Goal: Task Accomplishment & Management: Manage account settings

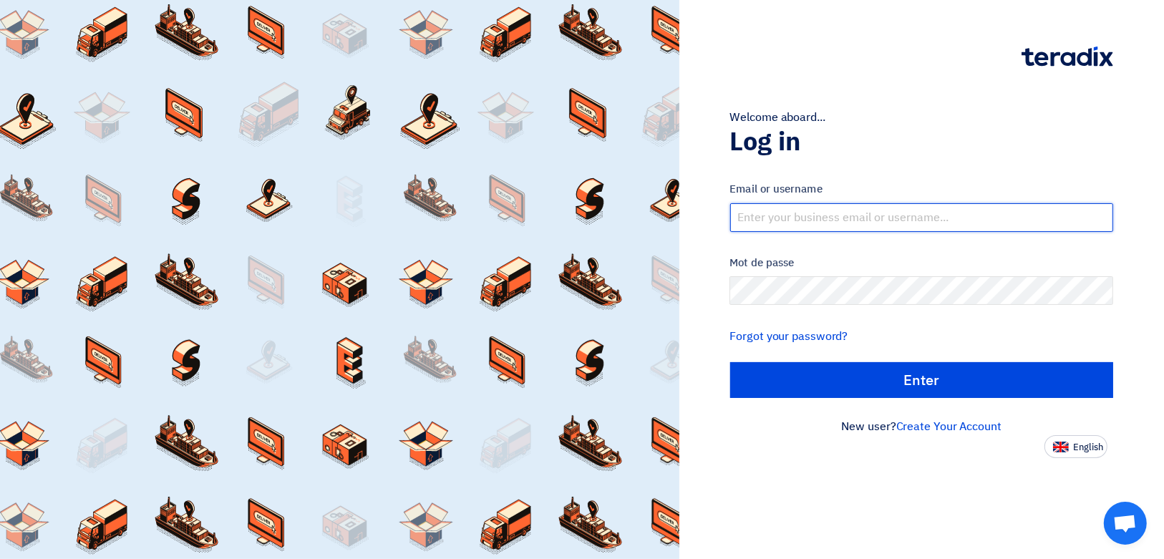
type input "[PERSON_NAME][EMAIL_ADDRESS][DOMAIN_NAME]"
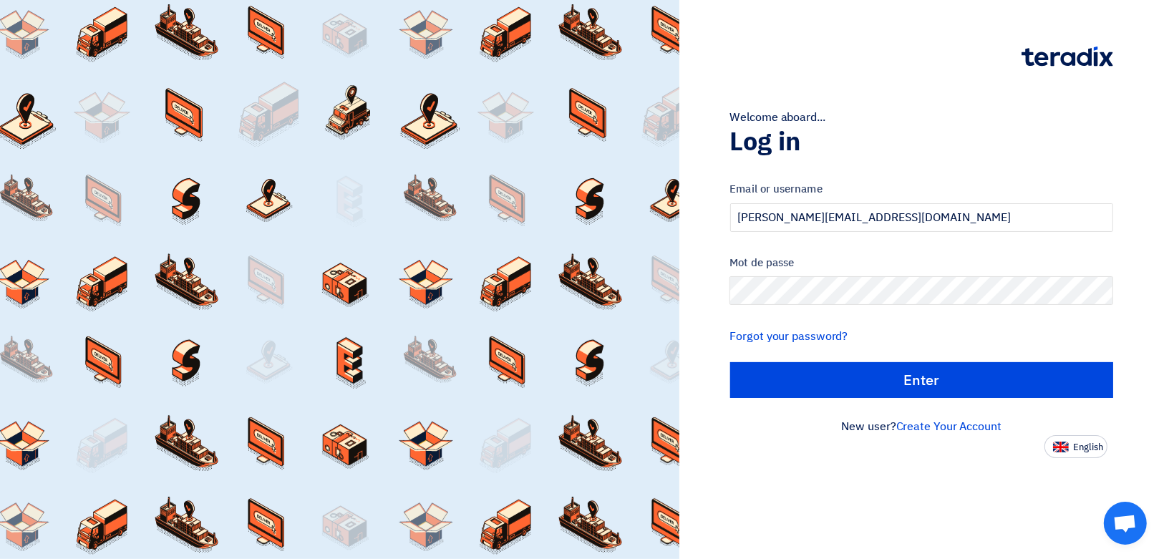
click at [717, 315] on div "Welcome aboard... Log in Email or username [PERSON_NAME][EMAIL_ADDRESS][DOMAIN_…" at bounding box center [922, 229] width 464 height 458
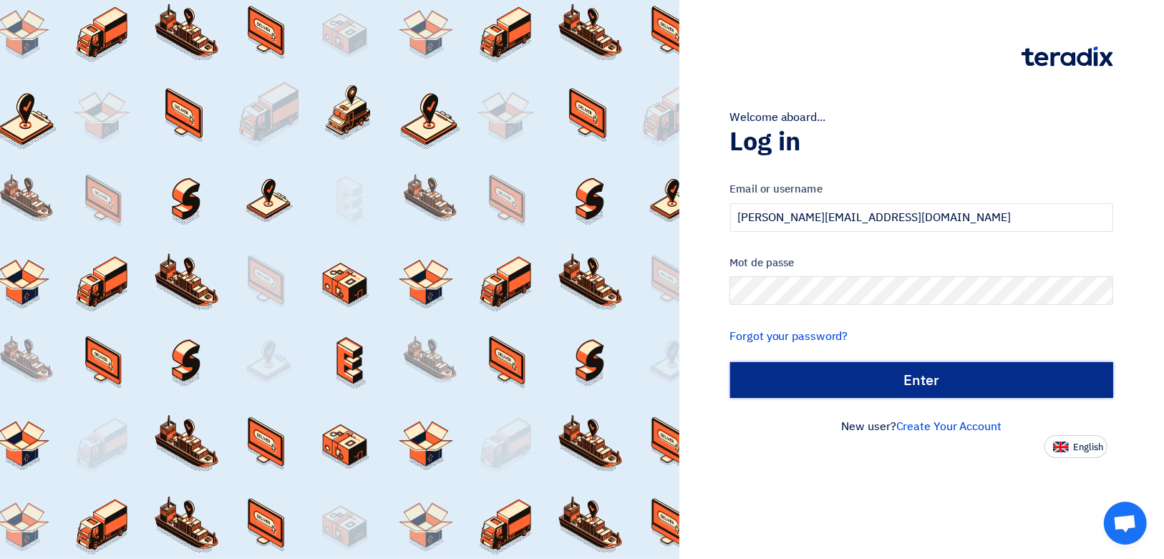
click at [953, 373] on input "الدخول" at bounding box center [922, 380] width 384 height 36
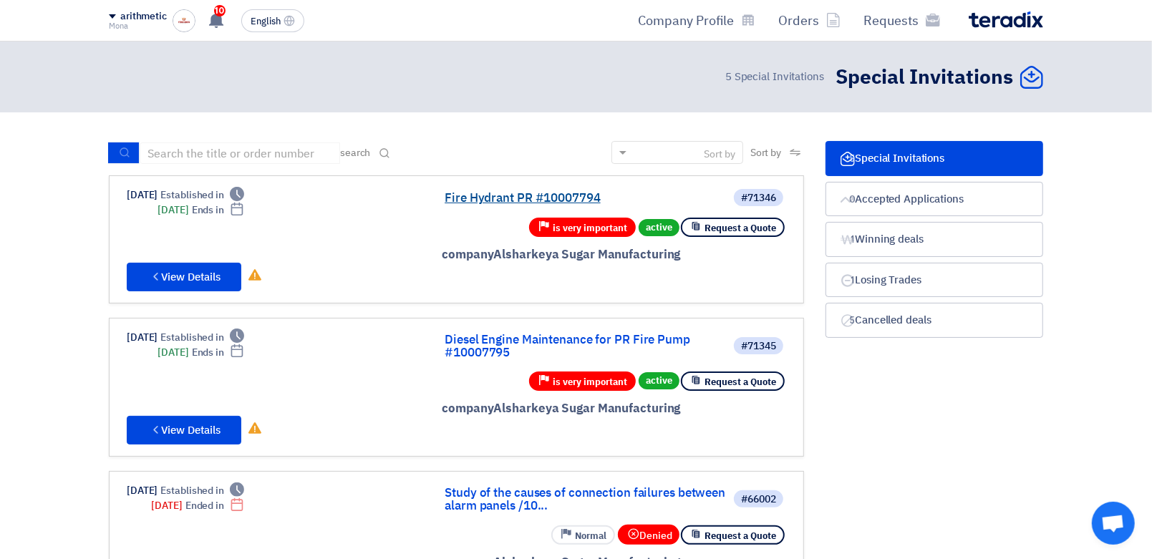
click at [513, 192] on link "Fire Hydrant PR #10007794" at bounding box center [587, 198] width 286 height 13
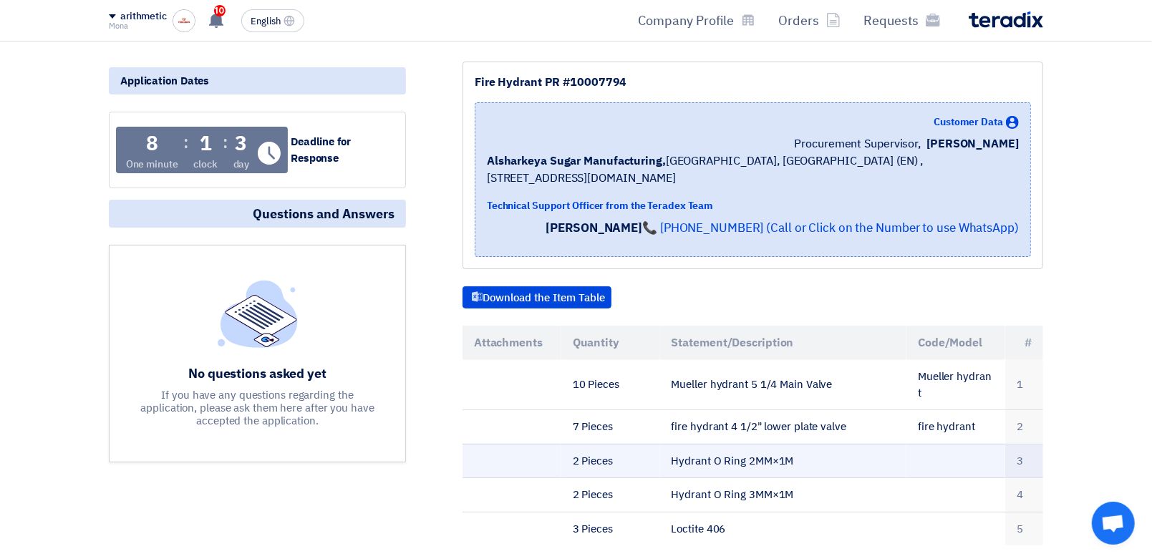
scroll to position [238, 0]
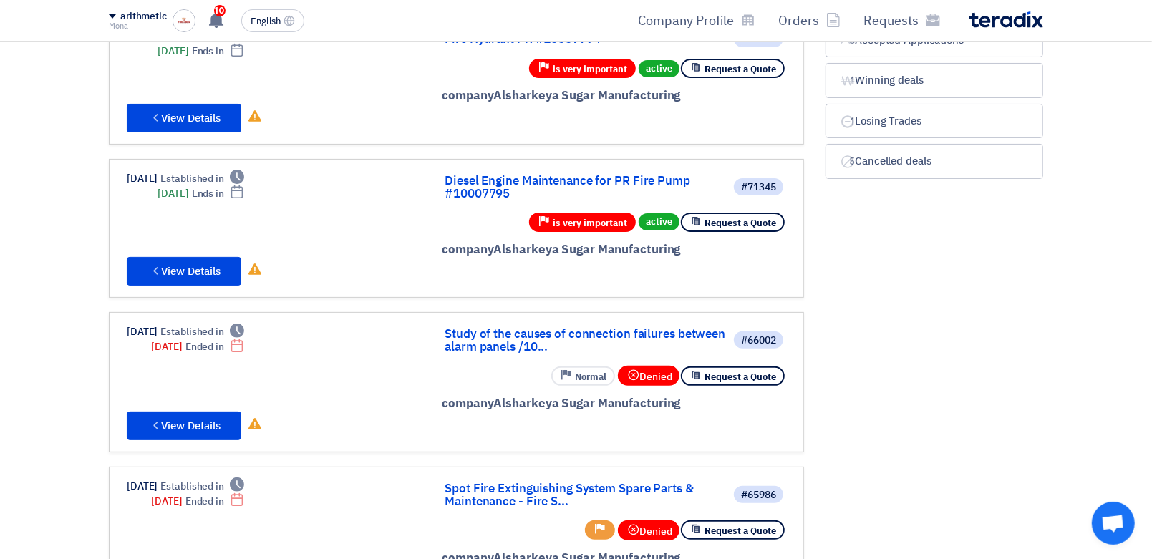
scroll to position [238, 0]
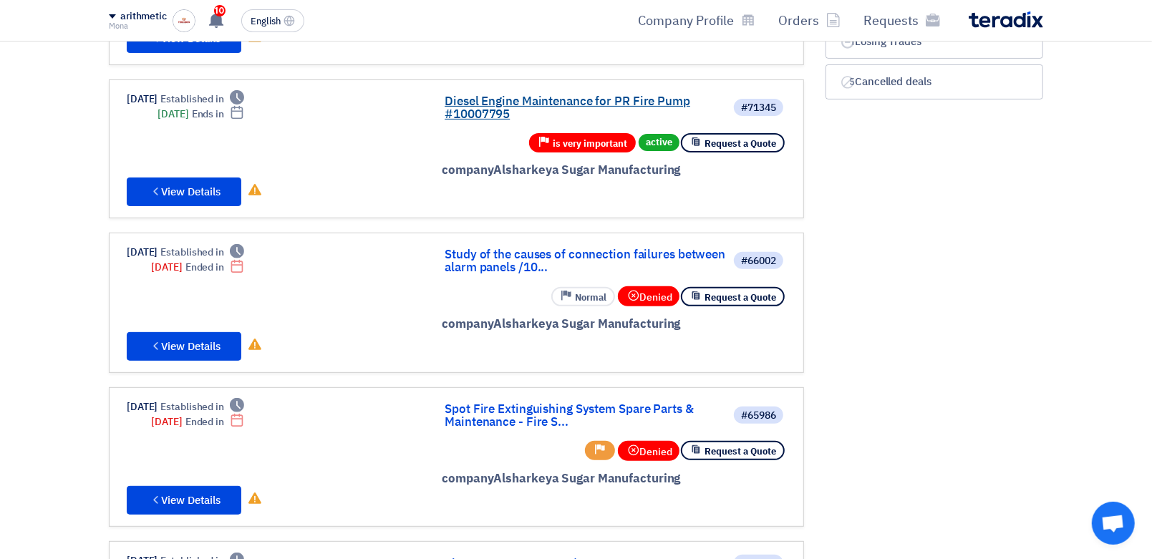
click at [497, 95] on link "Diesel Engine Maintenance for PR Fire Pump #10007795" at bounding box center [587, 108] width 286 height 26
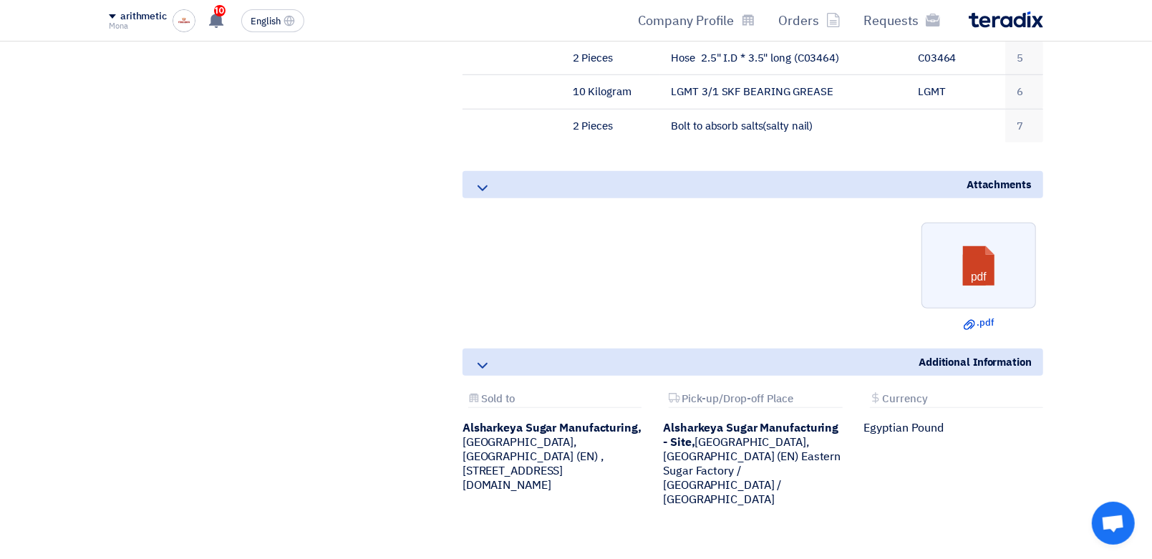
scroll to position [715, 0]
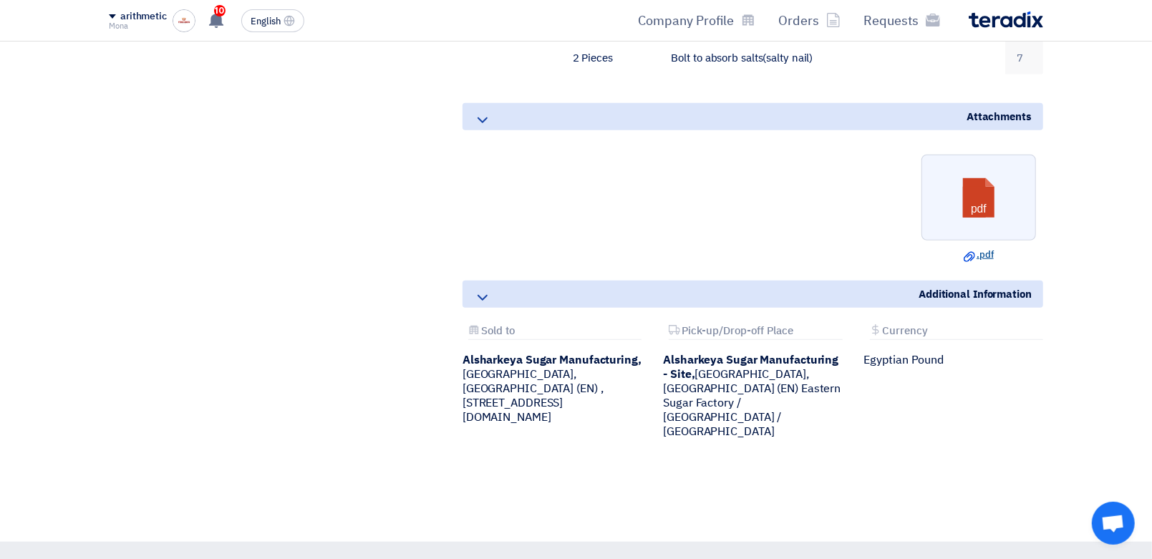
click at [960, 251] on link "Download file .pdf" at bounding box center [978, 255] width 106 height 14
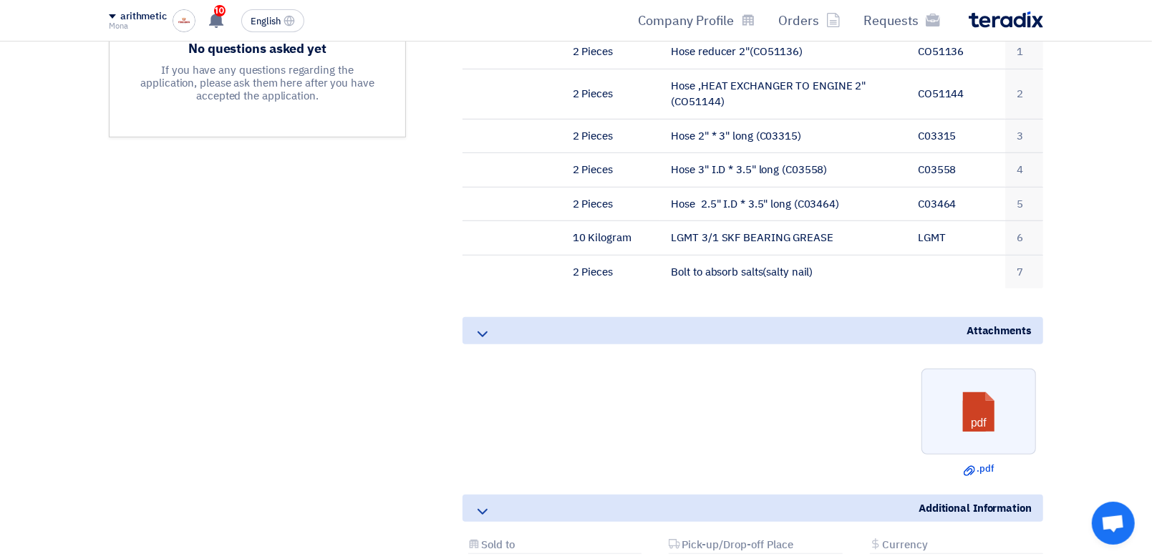
scroll to position [477, 0]
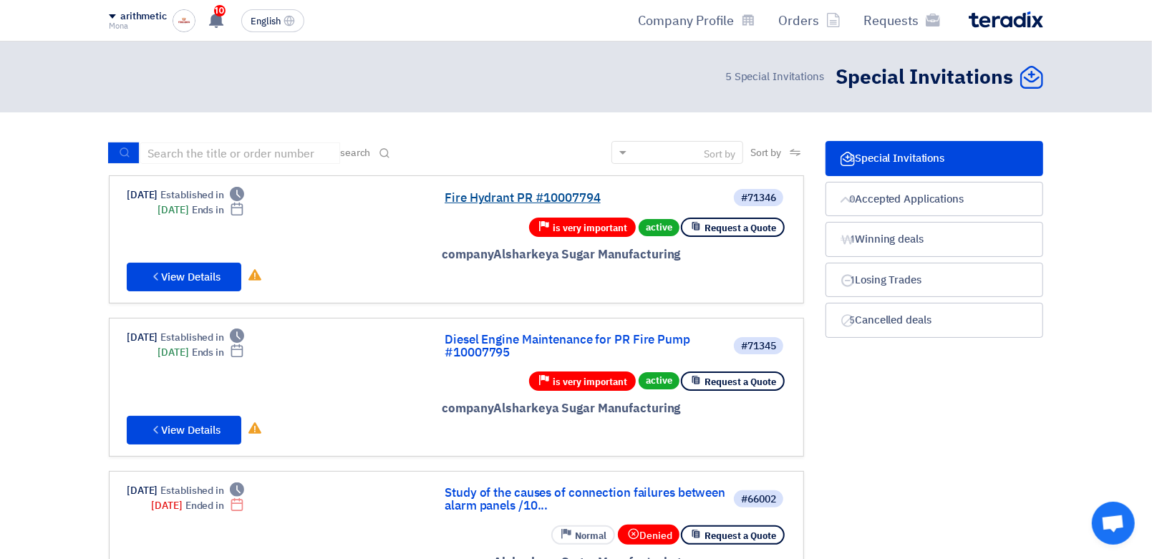
click at [472, 195] on link "Fire Hydrant PR #10007794" at bounding box center [587, 198] width 286 height 13
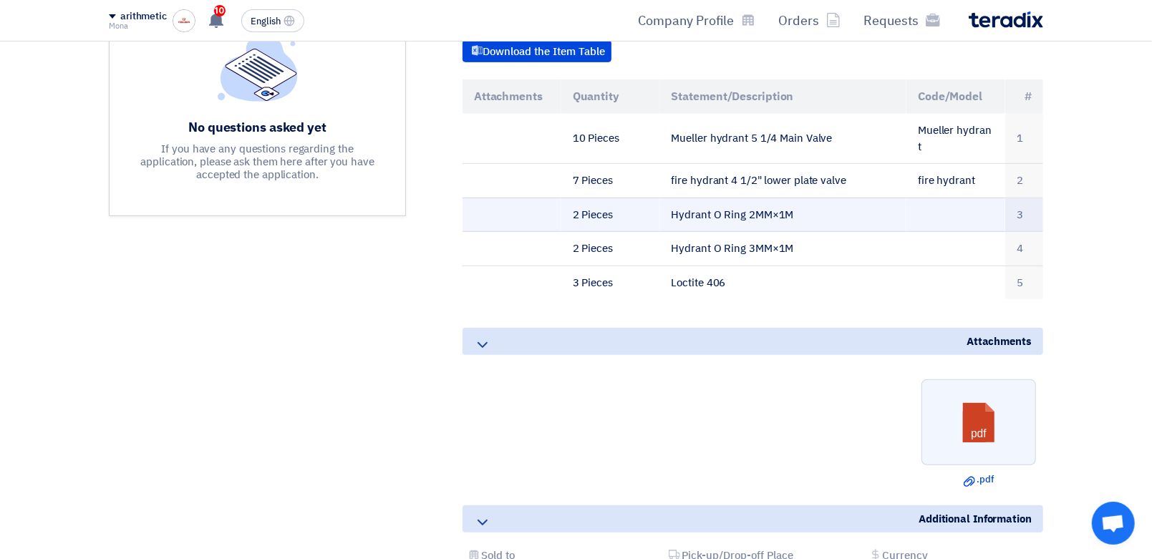
scroll to position [477, 0]
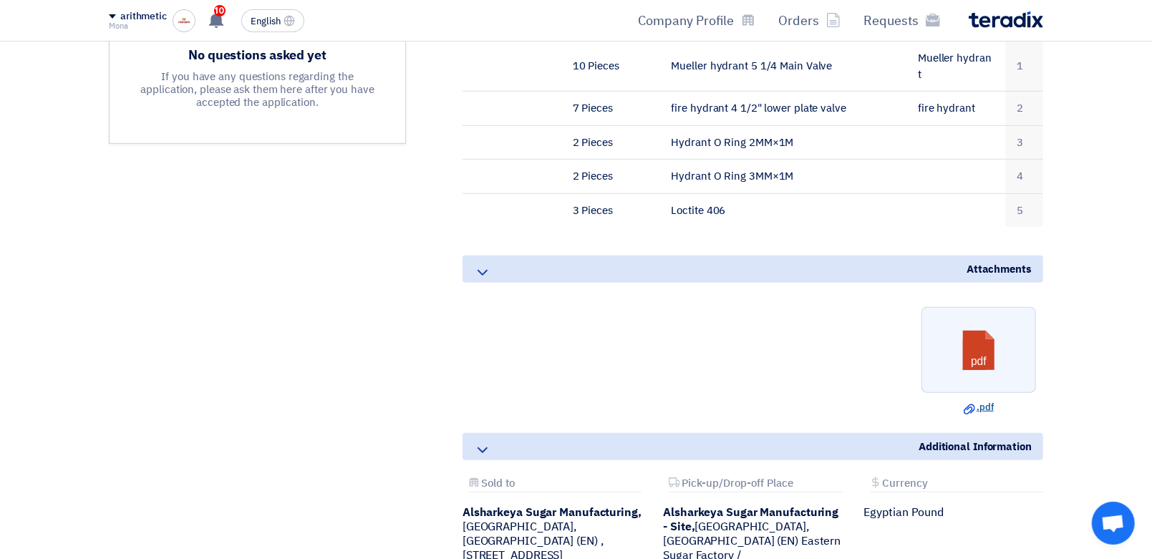
click at [963, 404] on icon "Download file" at bounding box center [968, 409] width 11 height 11
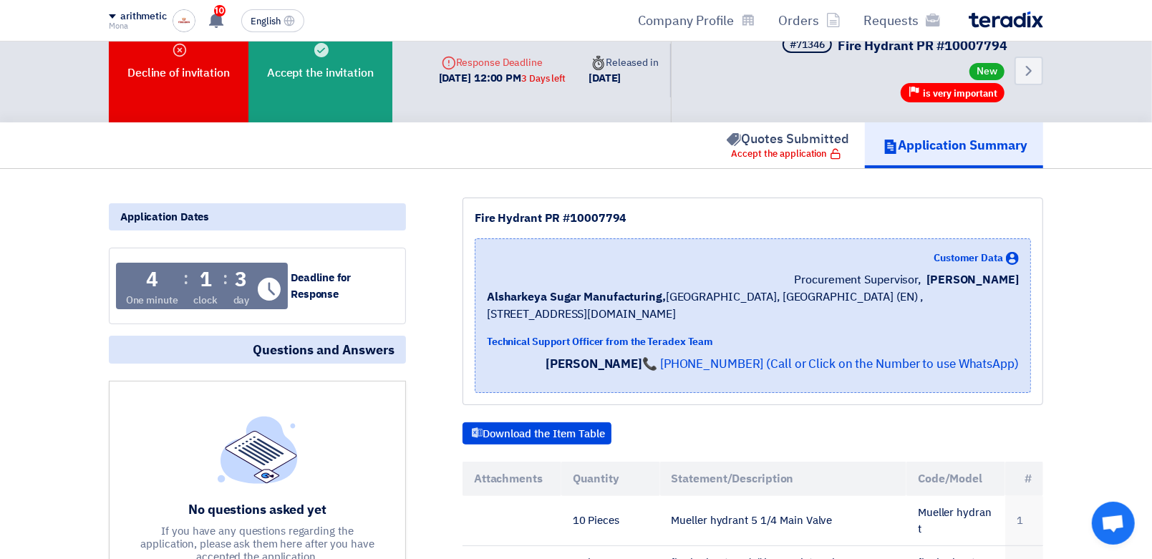
scroll to position [0, 0]
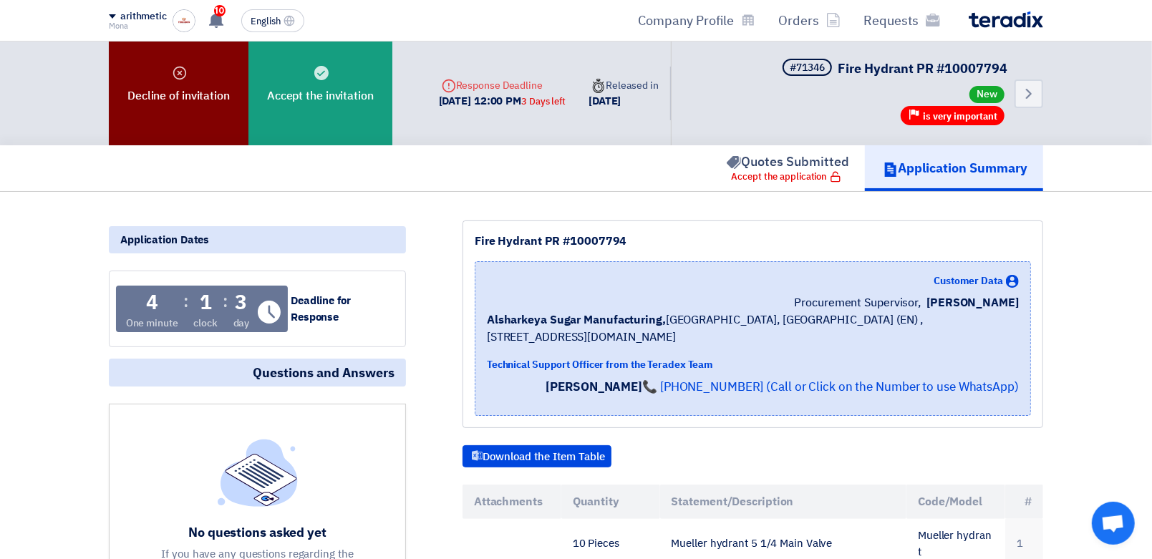
click at [208, 87] on font "Decline of invitation" at bounding box center [178, 95] width 102 height 17
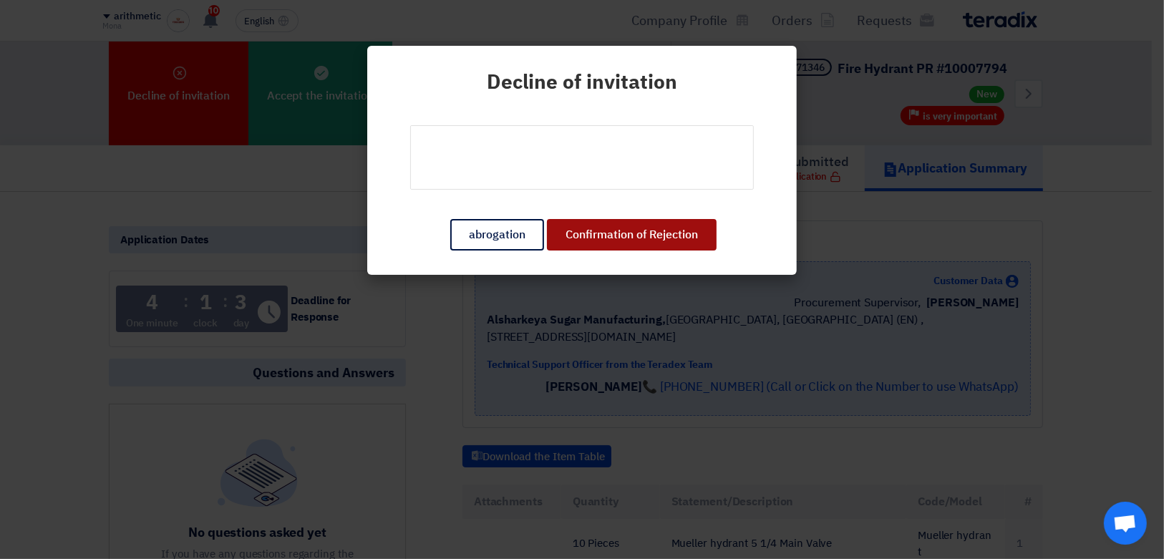
click at [593, 219] on button "Confirmation of Rejection" at bounding box center [632, 234] width 170 height 31
click at [596, 235] on button "Confirmation of Rejection" at bounding box center [632, 234] width 170 height 31
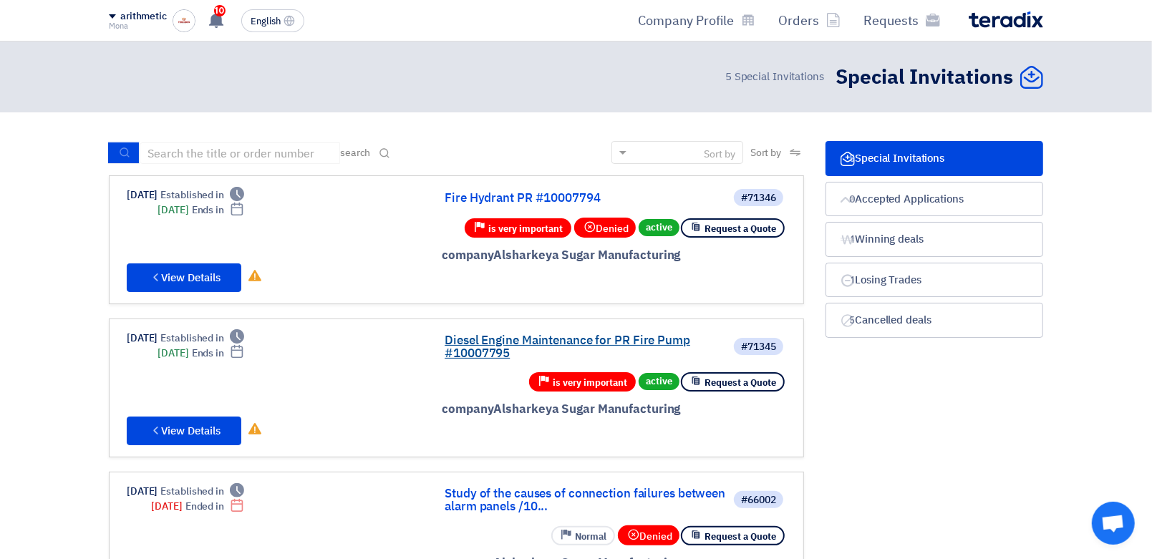
click at [558, 346] on link "Diesel Engine Maintenance for PR Fire Pump #10007795" at bounding box center [587, 347] width 286 height 26
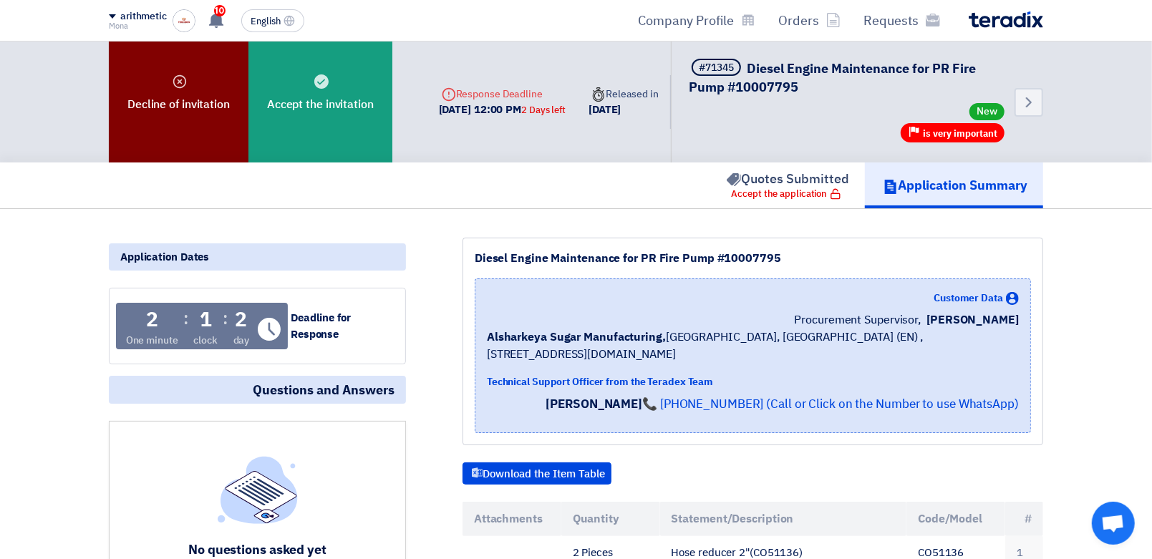
click at [203, 97] on font "Decline of invitation" at bounding box center [178, 104] width 102 height 17
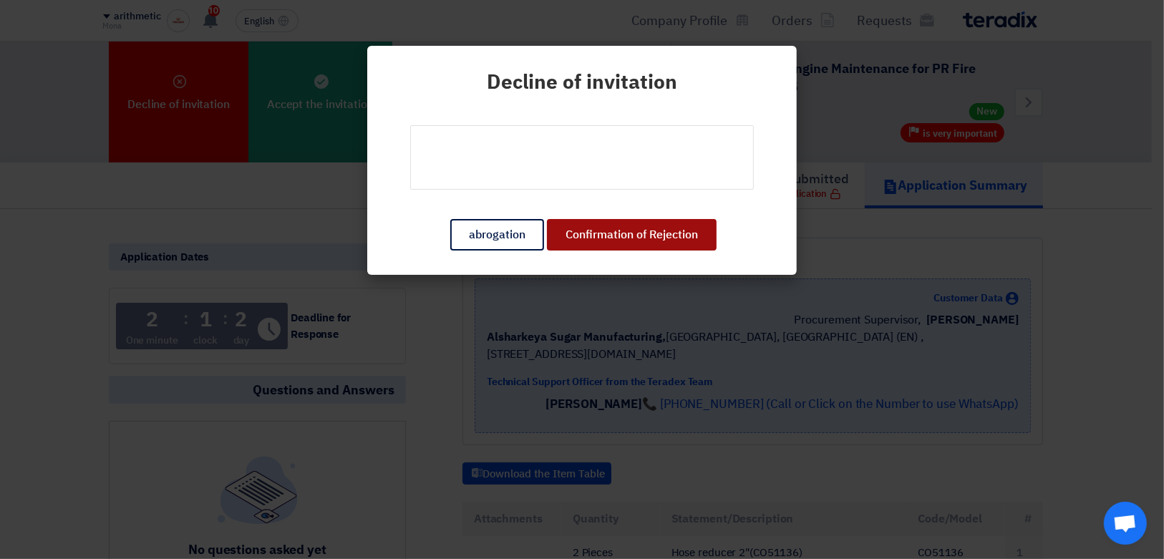
click at [639, 241] on button "Confirmation of Rejection" at bounding box center [632, 234] width 170 height 31
